Goal: Check status

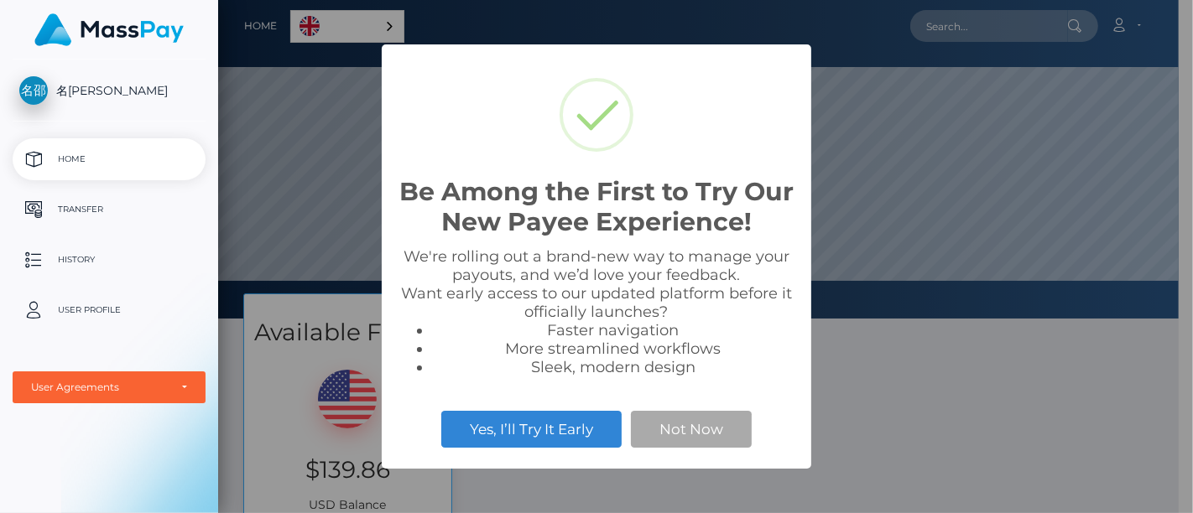
scroll to position [319, 961]
click at [850, 451] on div "Be Among the First to Try Our New Payee Experience! × We're rolling out a brand…" at bounding box center [596, 256] width 1193 height 513
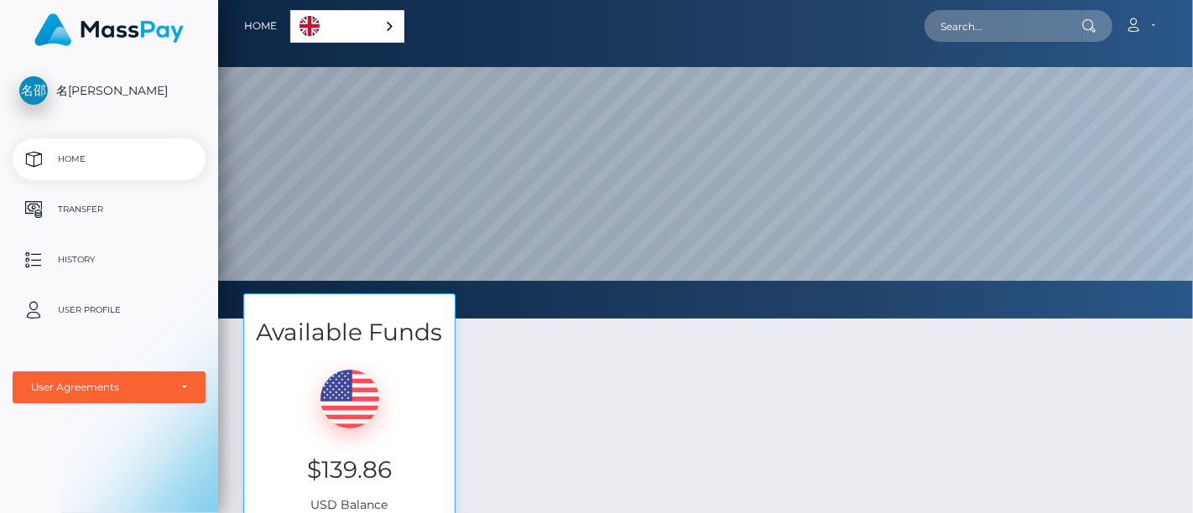
scroll to position [319, 975]
drag, startPoint x: 386, startPoint y: 471, endPoint x: 274, endPoint y: 466, distance: 111.7
click at [298, 467] on h3 "$139.86" at bounding box center [349, 470] width 185 height 33
copy h3 "$139.86"
drag, startPoint x: 81, startPoint y: 431, endPoint x: 179, endPoint y: 233, distance: 220.6
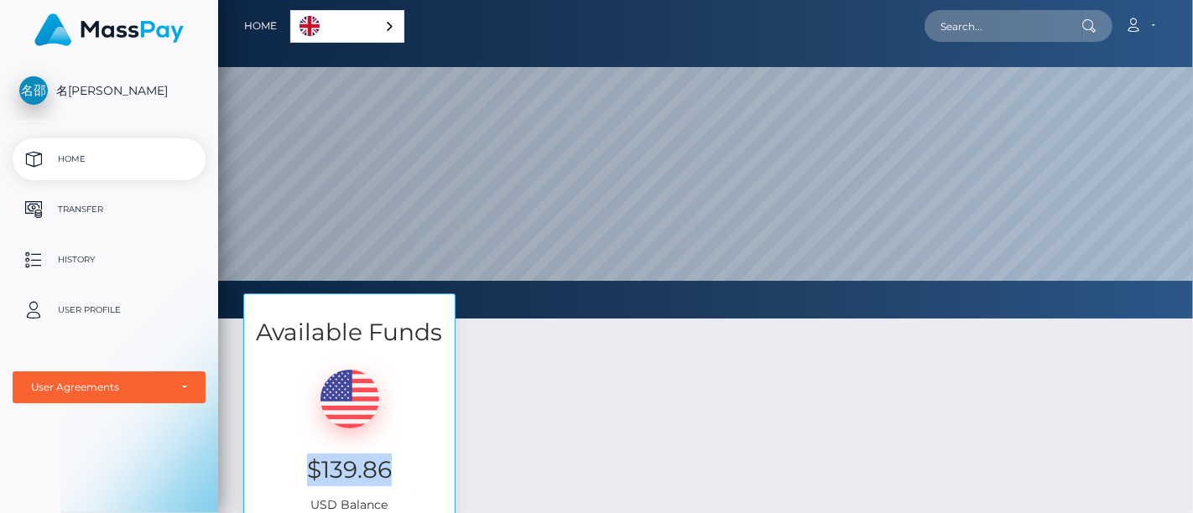
click at [81, 432] on div "名[PERSON_NAME] Home Transfer History User Profile MassPay Card - USD MassPay Ca…" at bounding box center [109, 285] width 218 height 451
click at [78, 258] on p "History" at bounding box center [109, 259] width 180 height 25
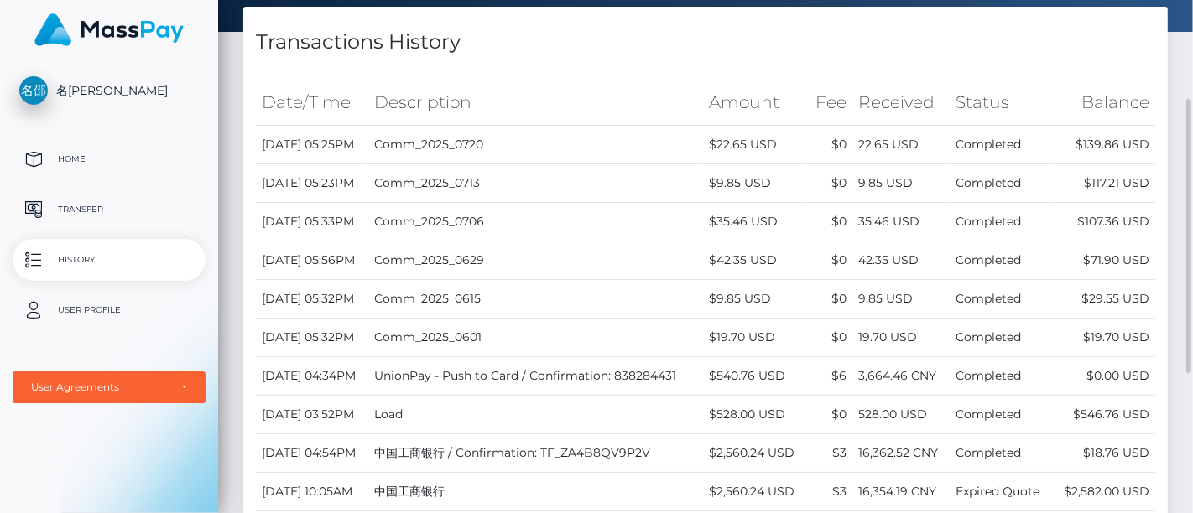
scroll to position [279, 0]
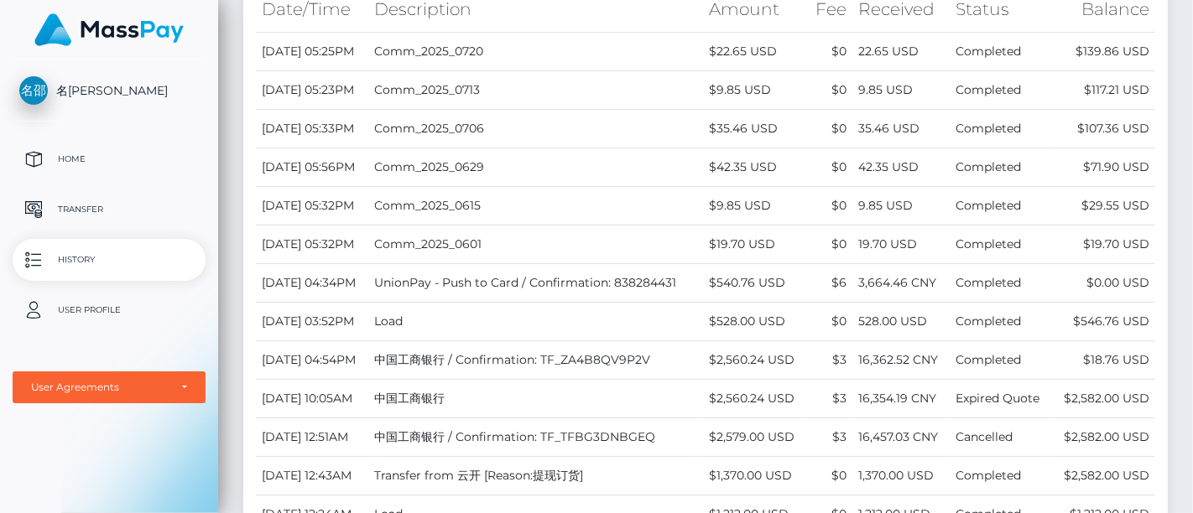
click at [116, 472] on div "名[PERSON_NAME] Home Transfer History User Profile MassPay Card - USD MassPay Ca…" at bounding box center [109, 285] width 218 height 451
